Goal: Information Seeking & Learning: Learn about a topic

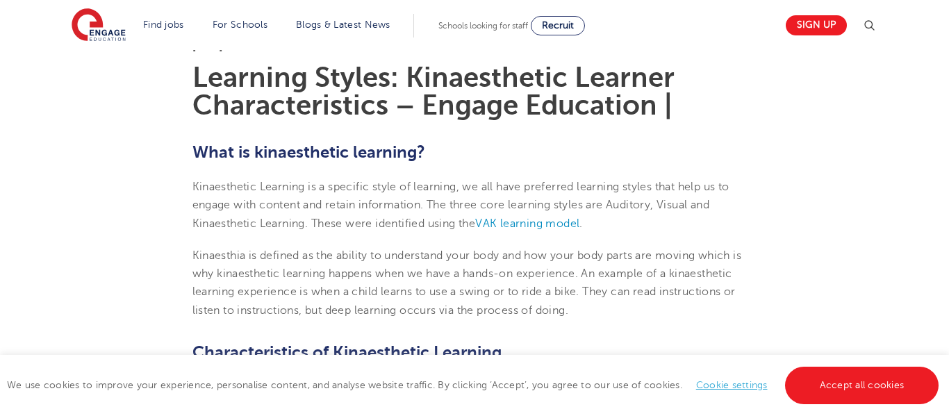
scroll to position [356, 0]
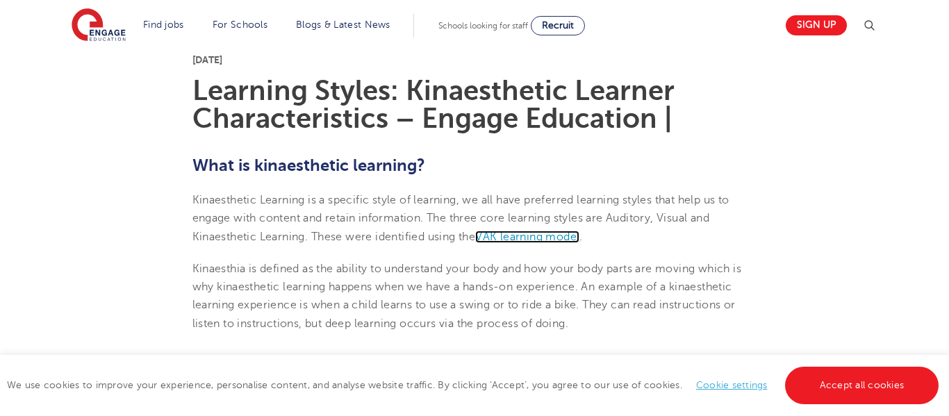
click at [511, 238] on span "VAK learning model" at bounding box center [527, 237] width 104 height 13
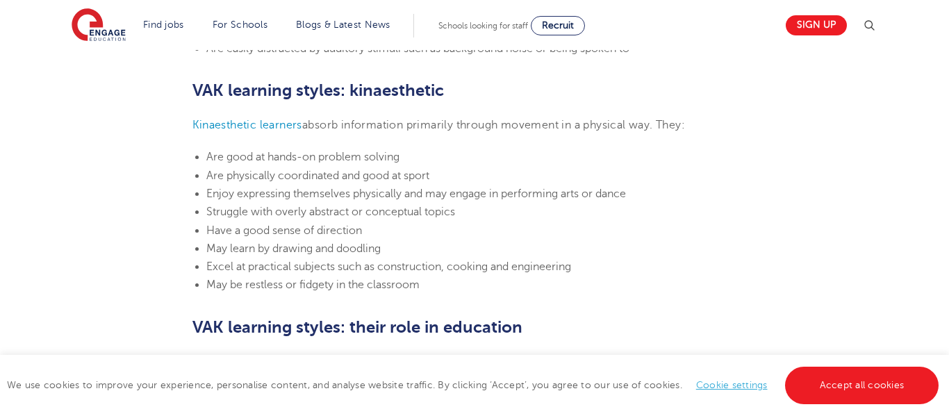
scroll to position [1421, 0]
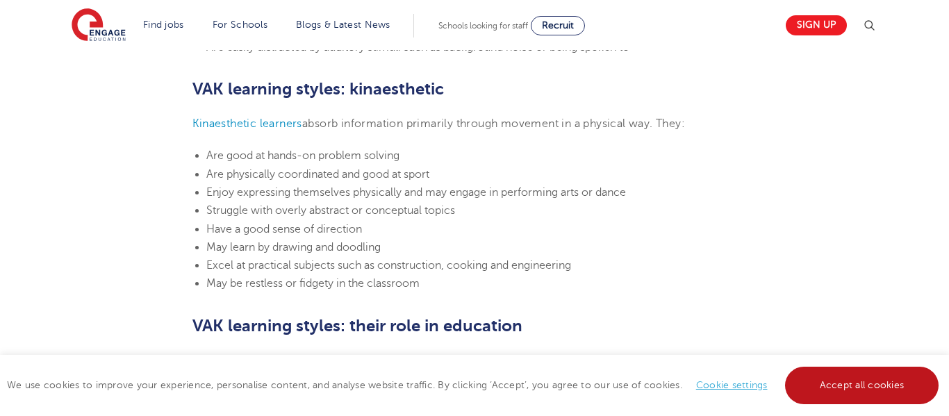
click at [835, 398] on link "Accept all cookies" at bounding box center [862, 386] width 154 height 38
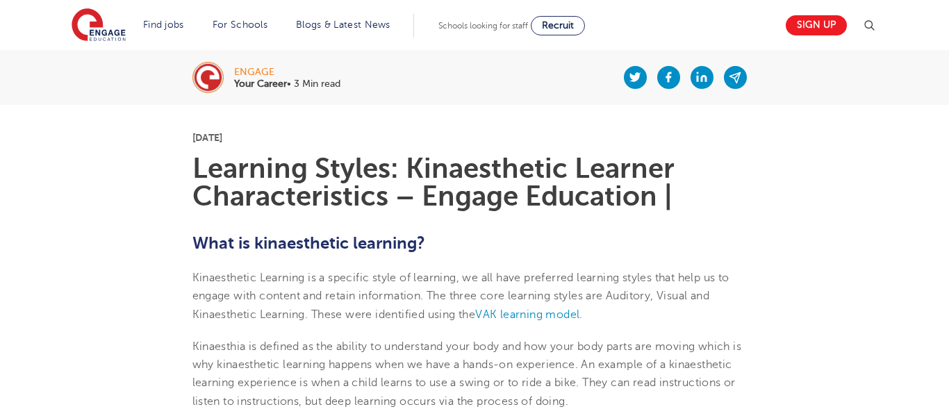
scroll to position [305, 0]
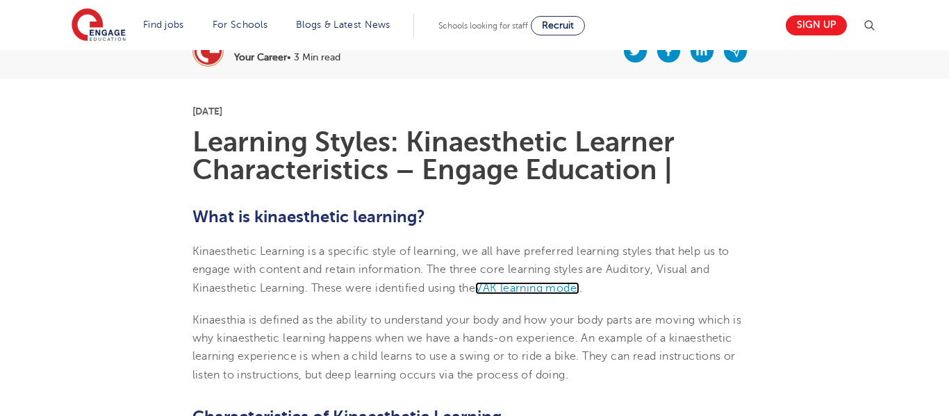
click at [548, 284] on span "VAK learning model" at bounding box center [527, 288] width 104 height 13
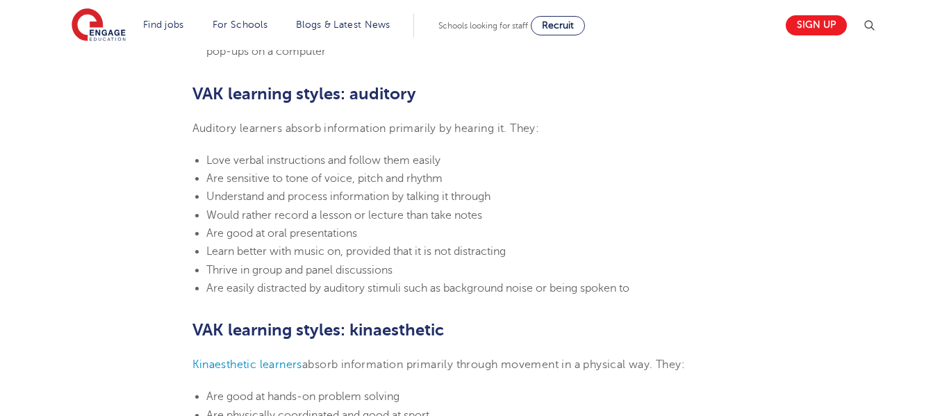
scroll to position [1245, 0]
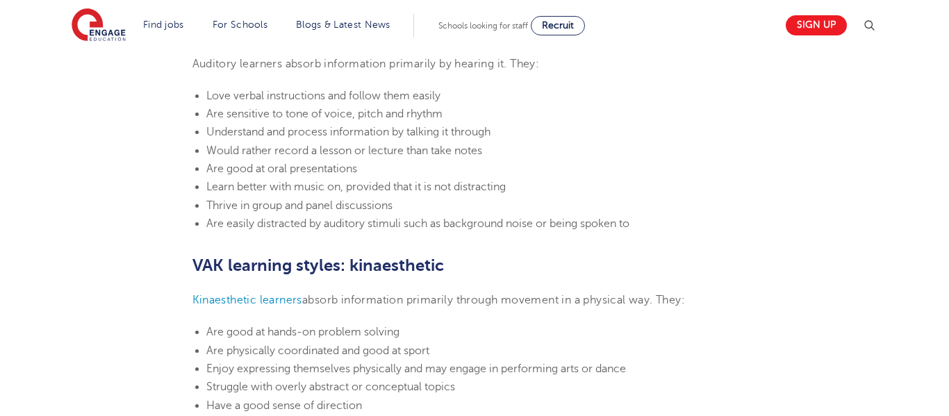
click at [398, 276] on section "24th March 2023 VAK learning styles: what are they and what do they mean? Engag…" at bounding box center [475, 111] width 843 height 1945
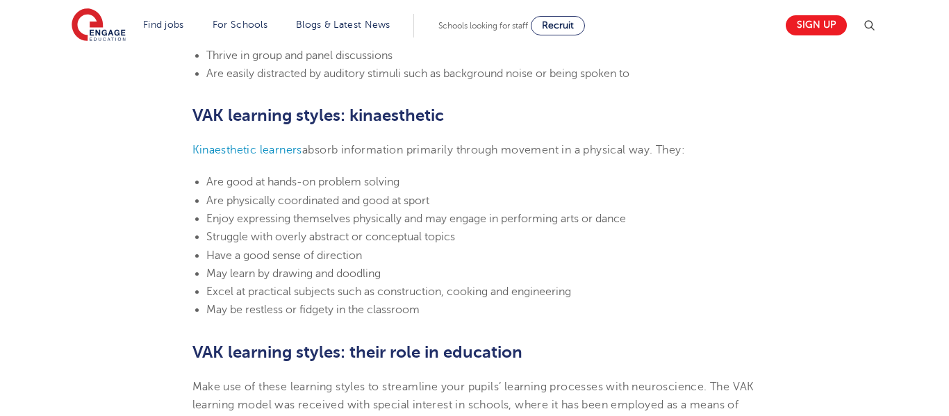
scroll to position [1395, 0]
